Goal: Task Accomplishment & Management: Manage account settings

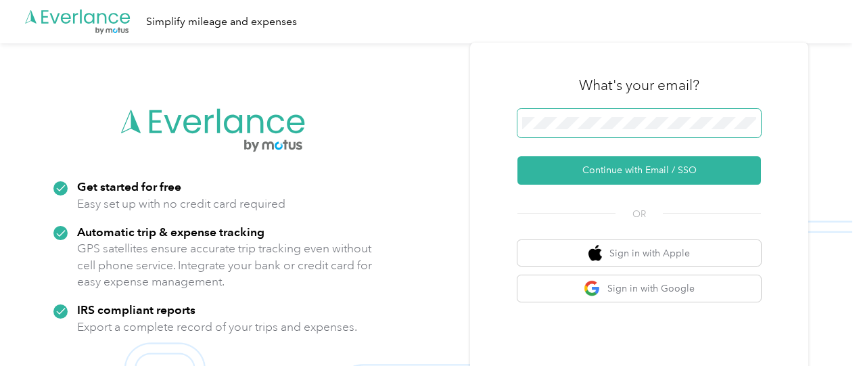
click at [578, 115] on span at bounding box center [638, 123] width 243 height 28
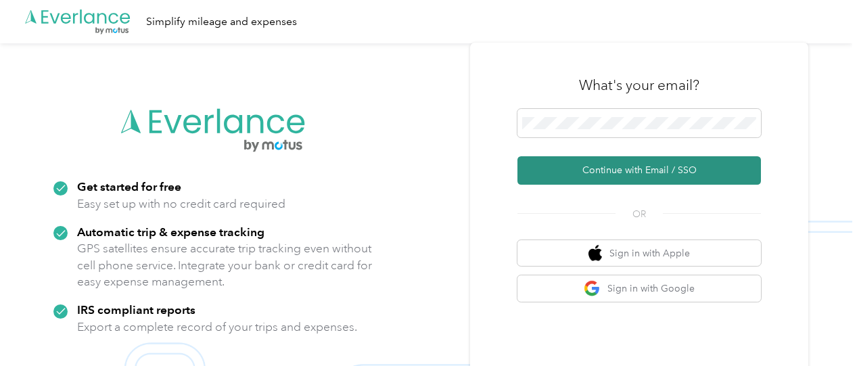
click at [592, 168] on button "Continue with Email / SSO" at bounding box center [638, 170] width 243 height 28
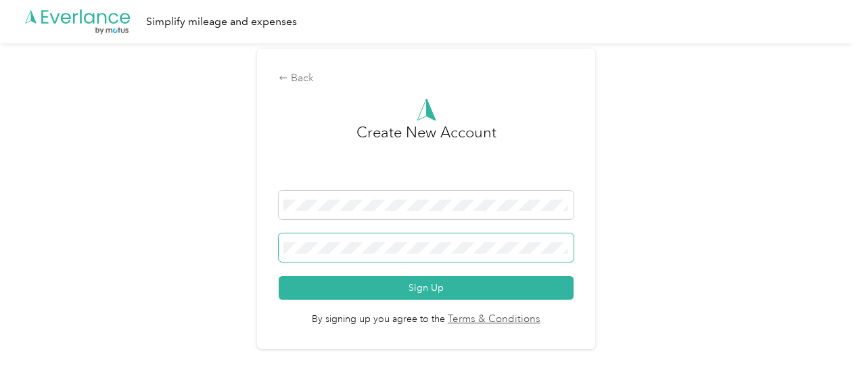
click at [472, 237] on span at bounding box center [426, 247] width 294 height 28
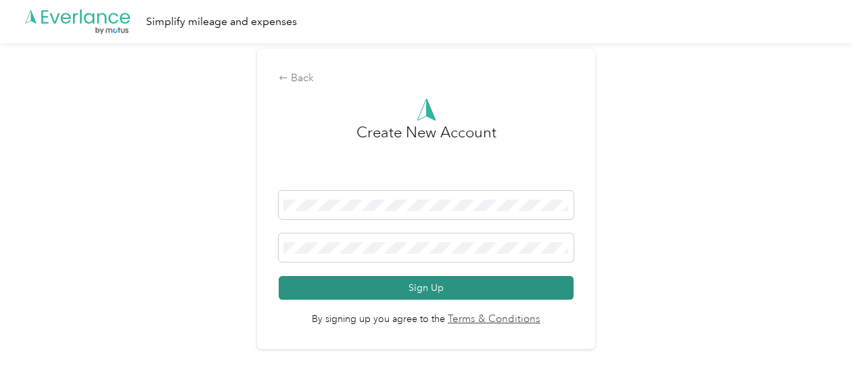
click at [410, 280] on button "Sign Up" at bounding box center [426, 288] width 294 height 24
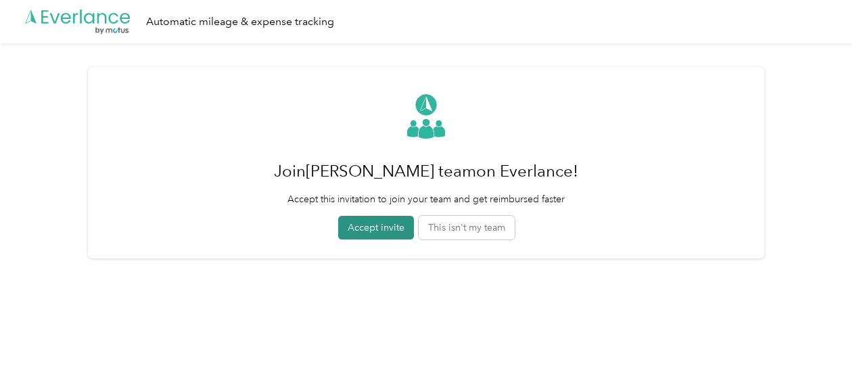
click at [388, 228] on button "Accept invite" at bounding box center [376, 228] width 76 height 24
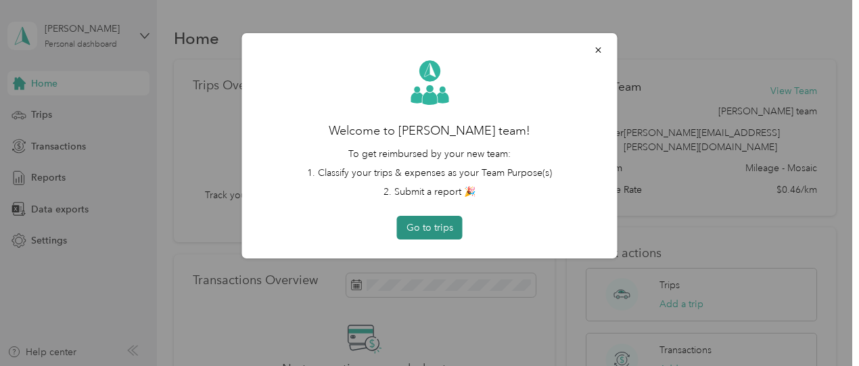
click at [423, 230] on button "Go to trips" at bounding box center [430, 228] width 66 height 24
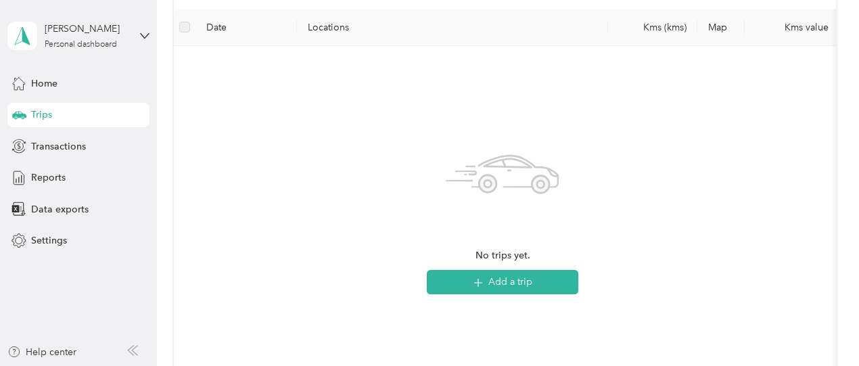
scroll to position [183, 0]
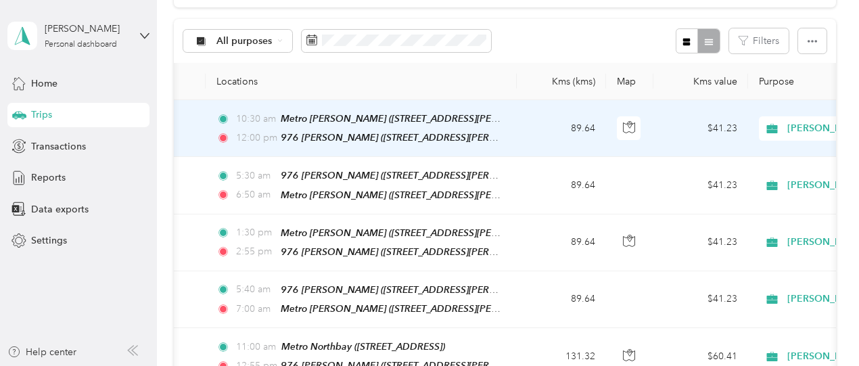
scroll to position [129, 0]
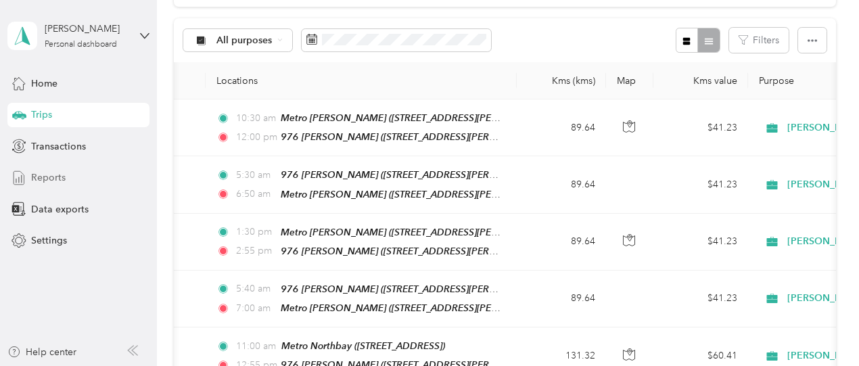
click at [32, 175] on span "Reports" at bounding box center [48, 177] width 34 height 14
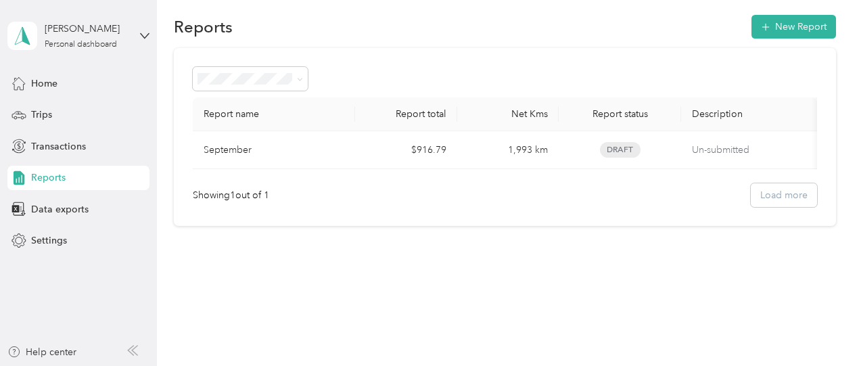
scroll to position [20, 0]
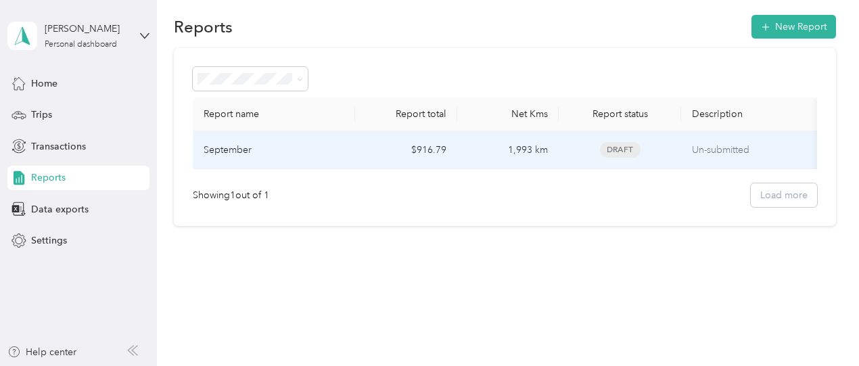
click at [475, 143] on td "1,993 km" at bounding box center [507, 150] width 101 height 38
